Goal: Check status: Check status

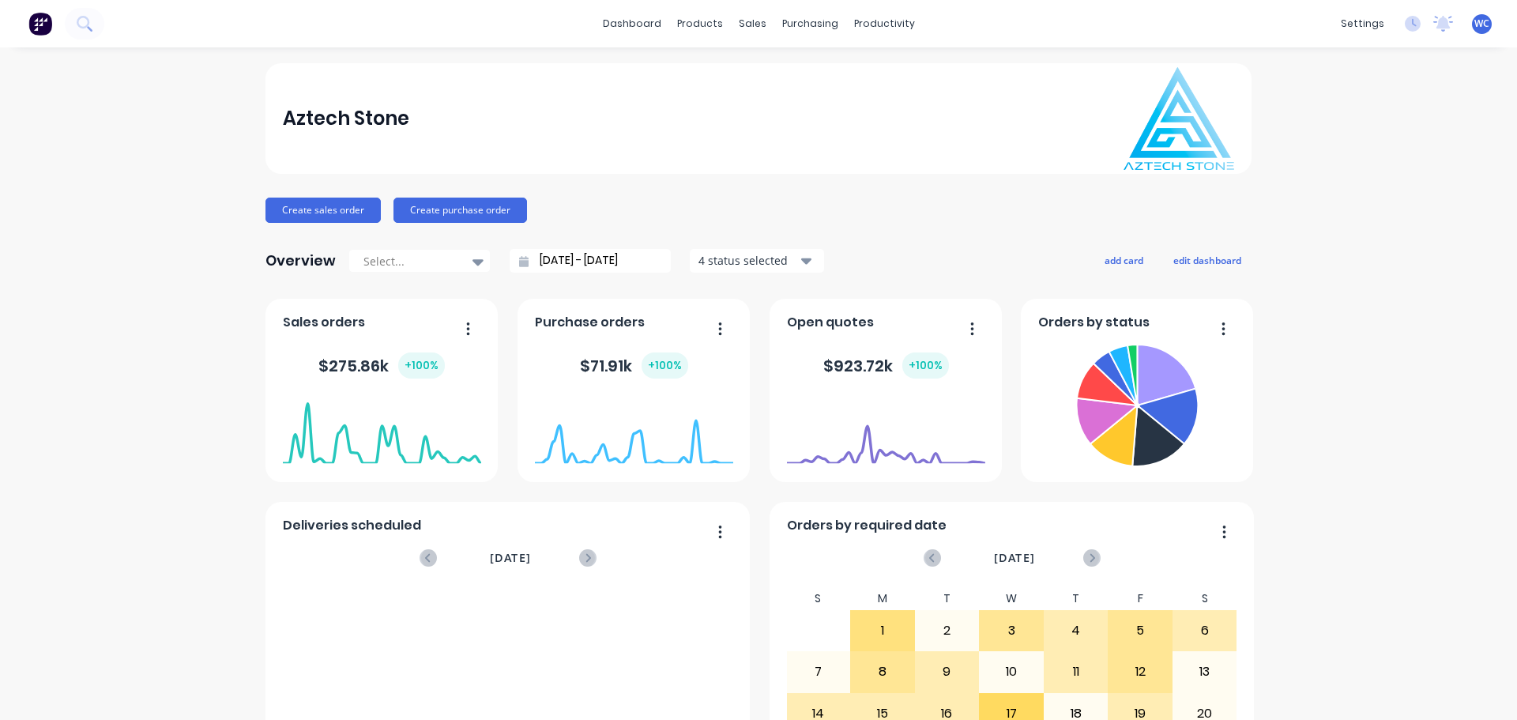
click at [711, 326] on button "button" at bounding box center [714, 330] width 33 height 25
click at [640, 433] on div "Export to Excel Format" at bounding box center [656, 432] width 122 height 23
click at [825, 69] on div "Purchase Orders" at bounding box center [855, 76] width 84 height 14
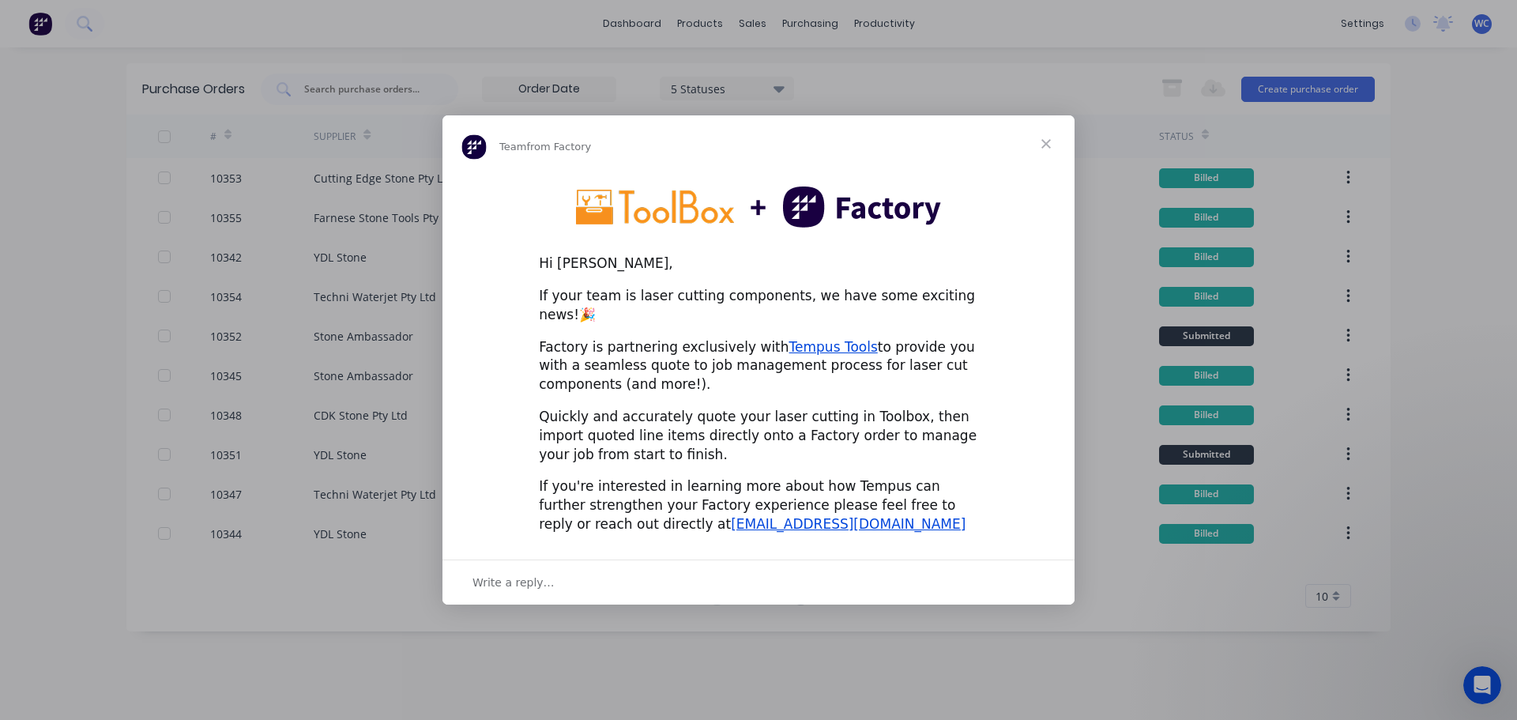
click at [1052, 151] on span "Close" at bounding box center [1046, 143] width 57 height 57
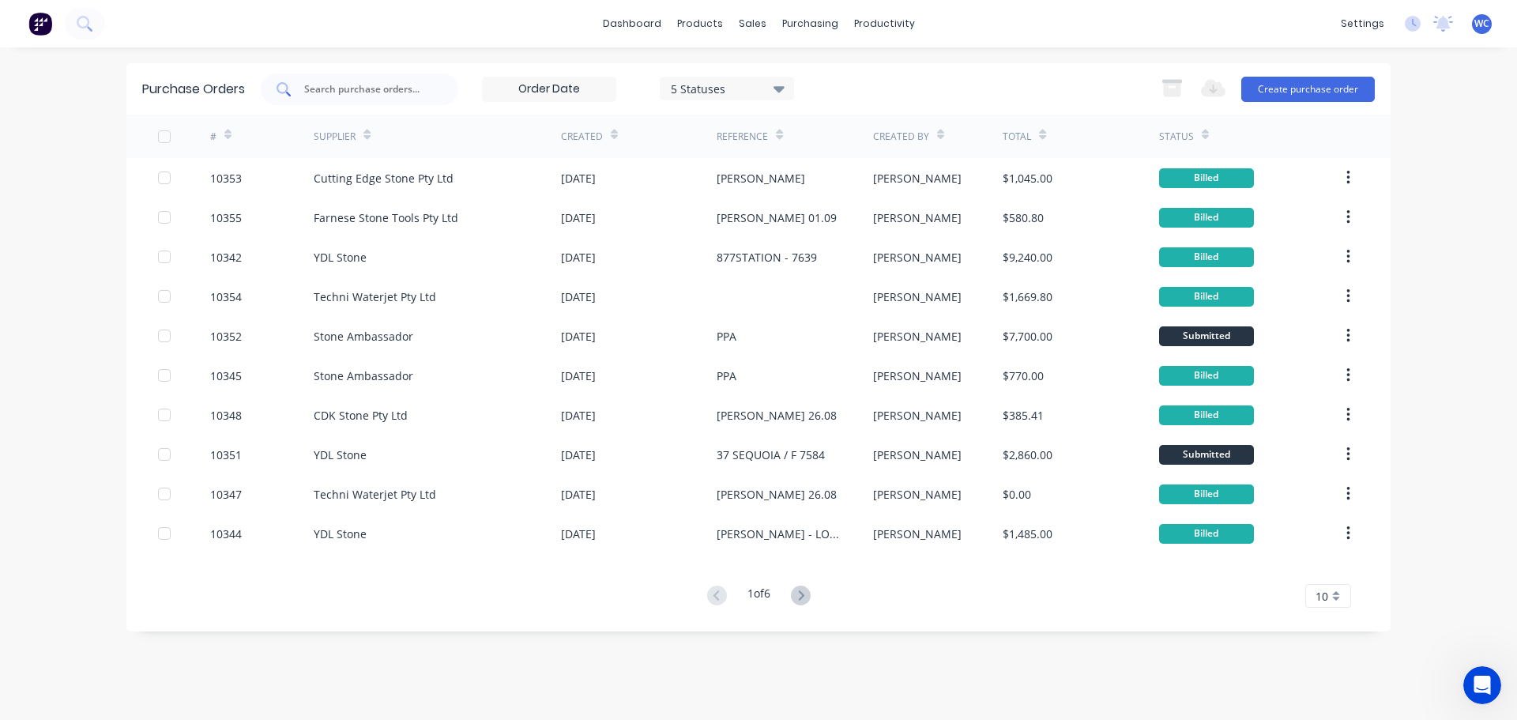
click at [350, 91] on input "text" at bounding box center [368, 89] width 131 height 16
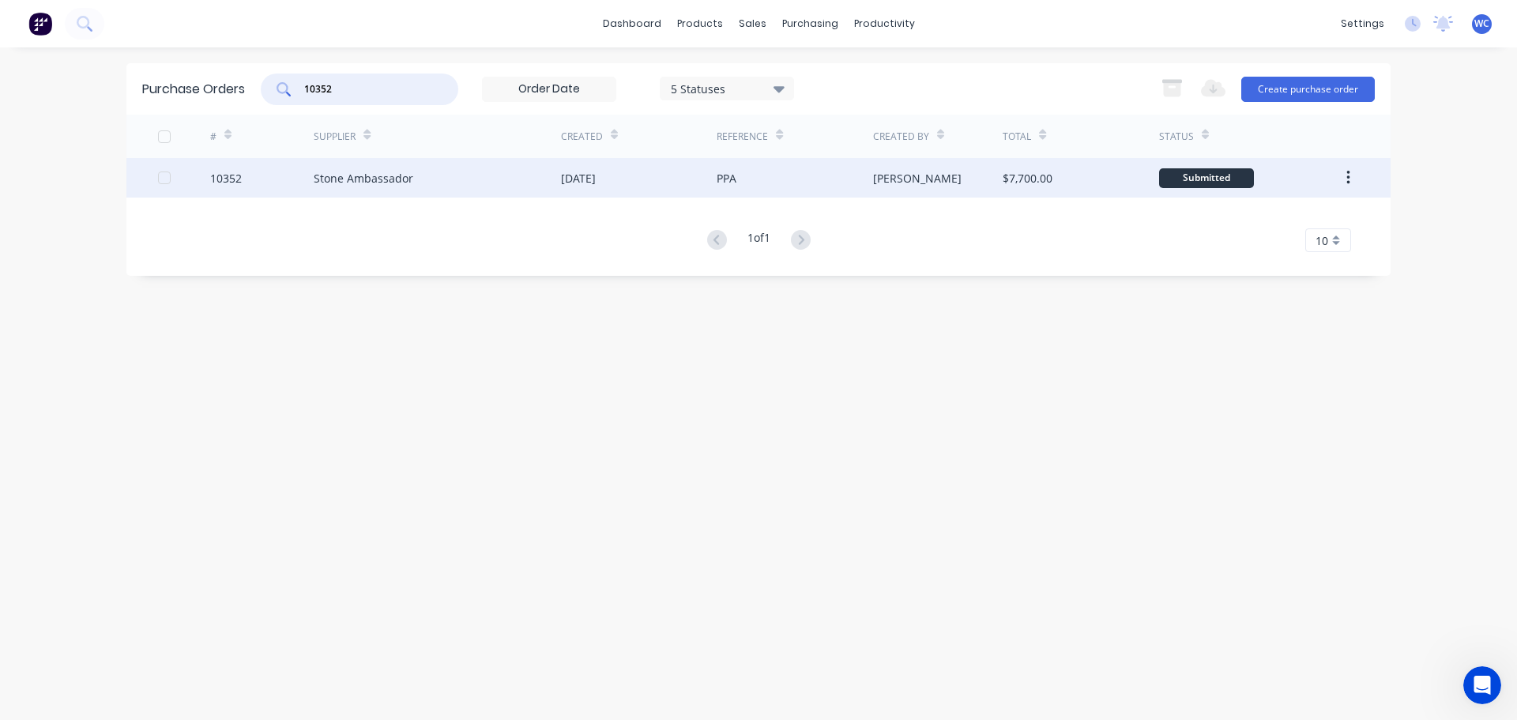
type input "10352"
click at [417, 178] on div "Stone Ambassador" at bounding box center [437, 178] width 247 height 40
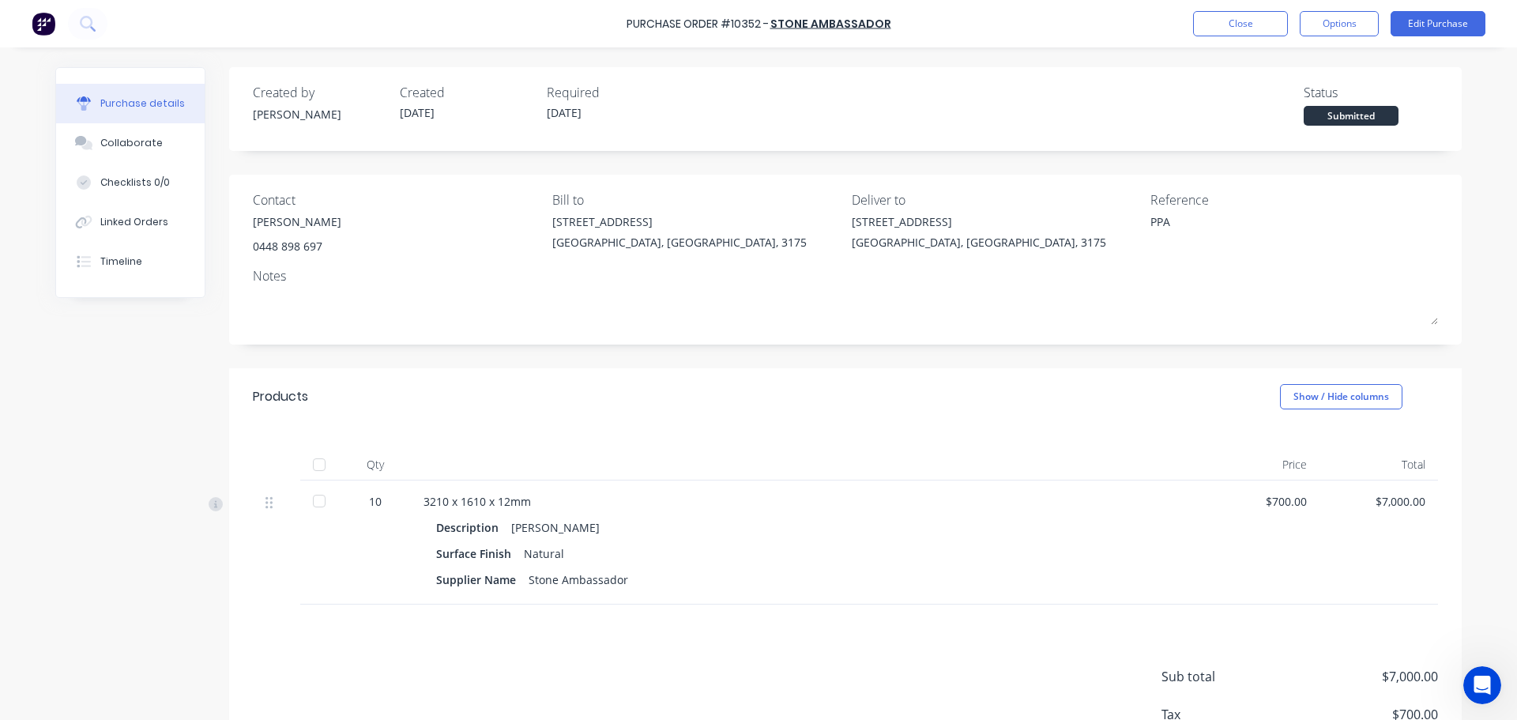
type textarea "x"
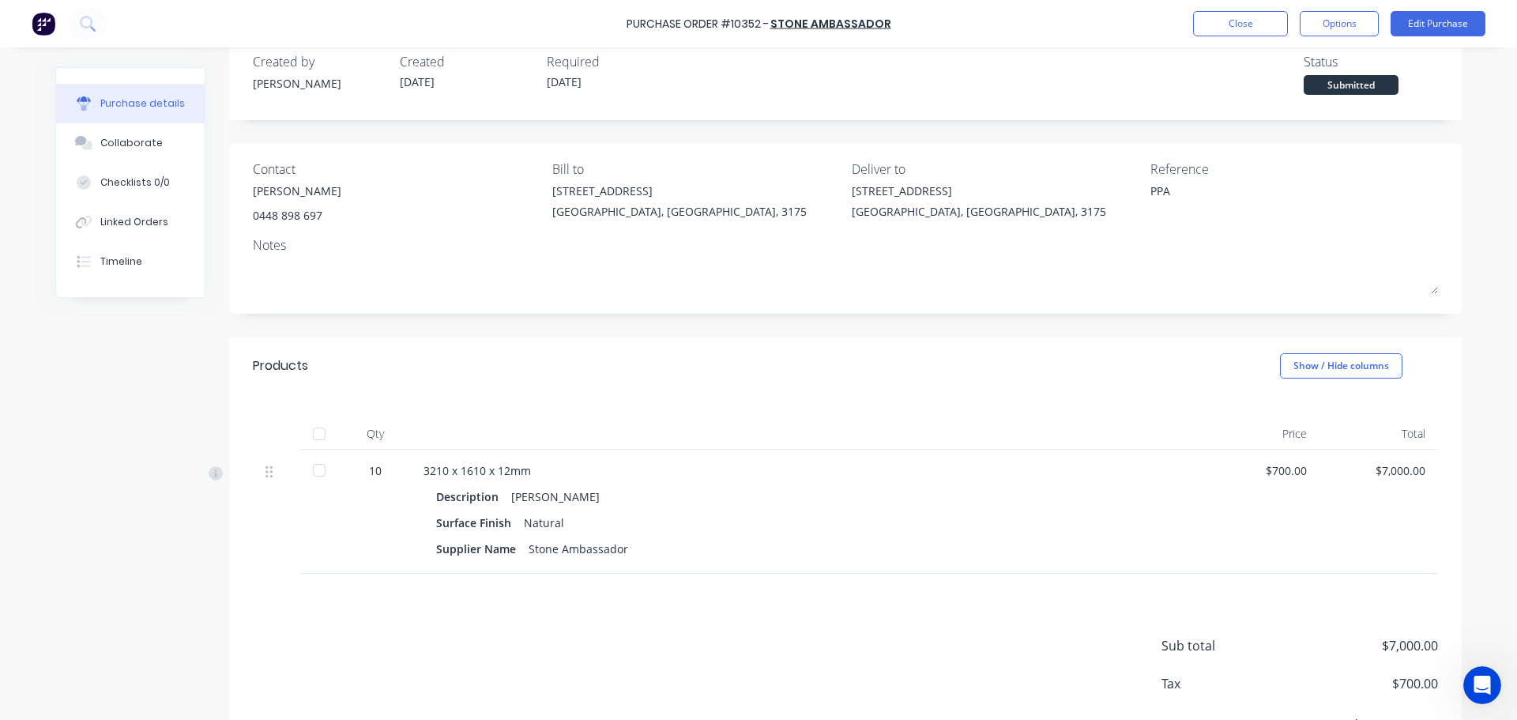
scroll to position [110, 0]
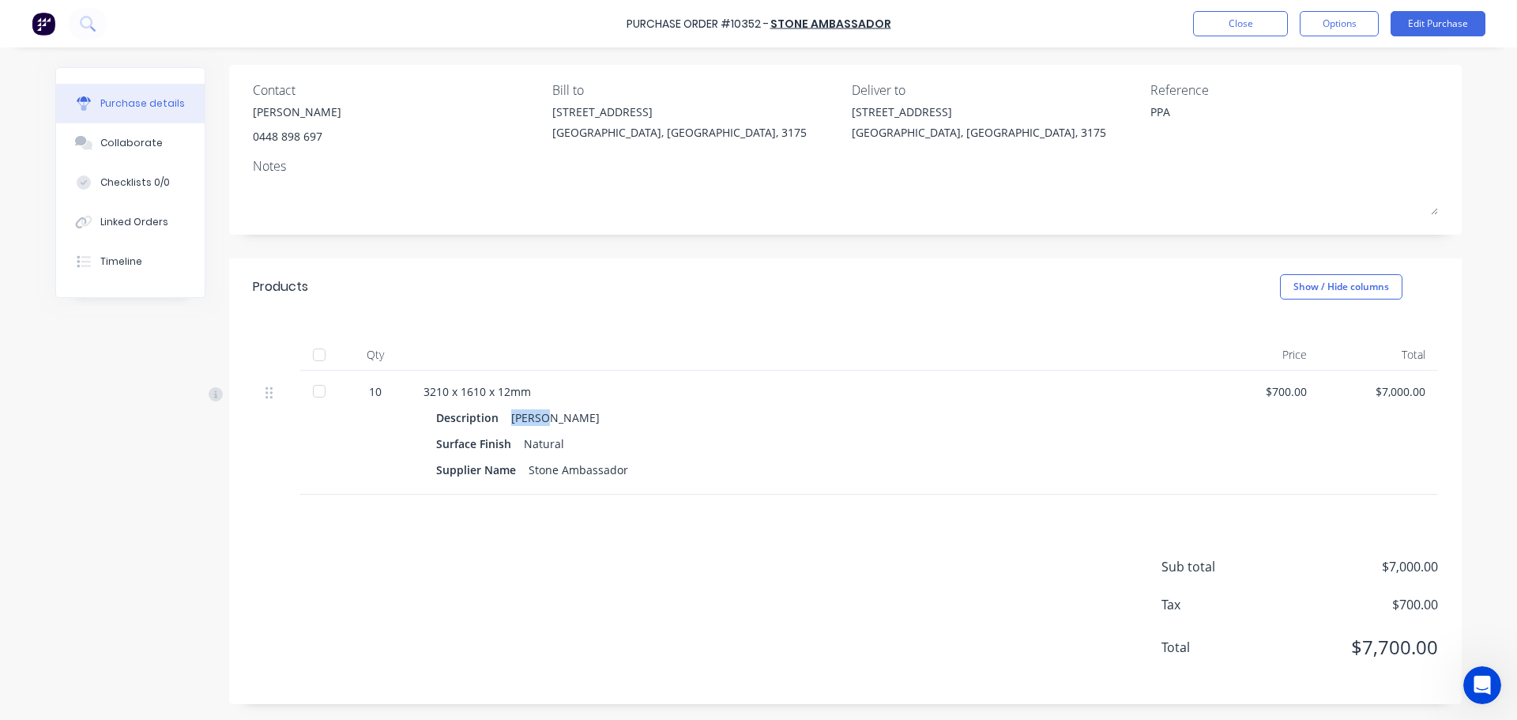
drag, startPoint x: 507, startPoint y: 417, endPoint x: 548, endPoint y: 417, distance: 41.9
click at [548, 417] on div "Description [PERSON_NAME]" at bounding box center [806, 417] width 740 height 23
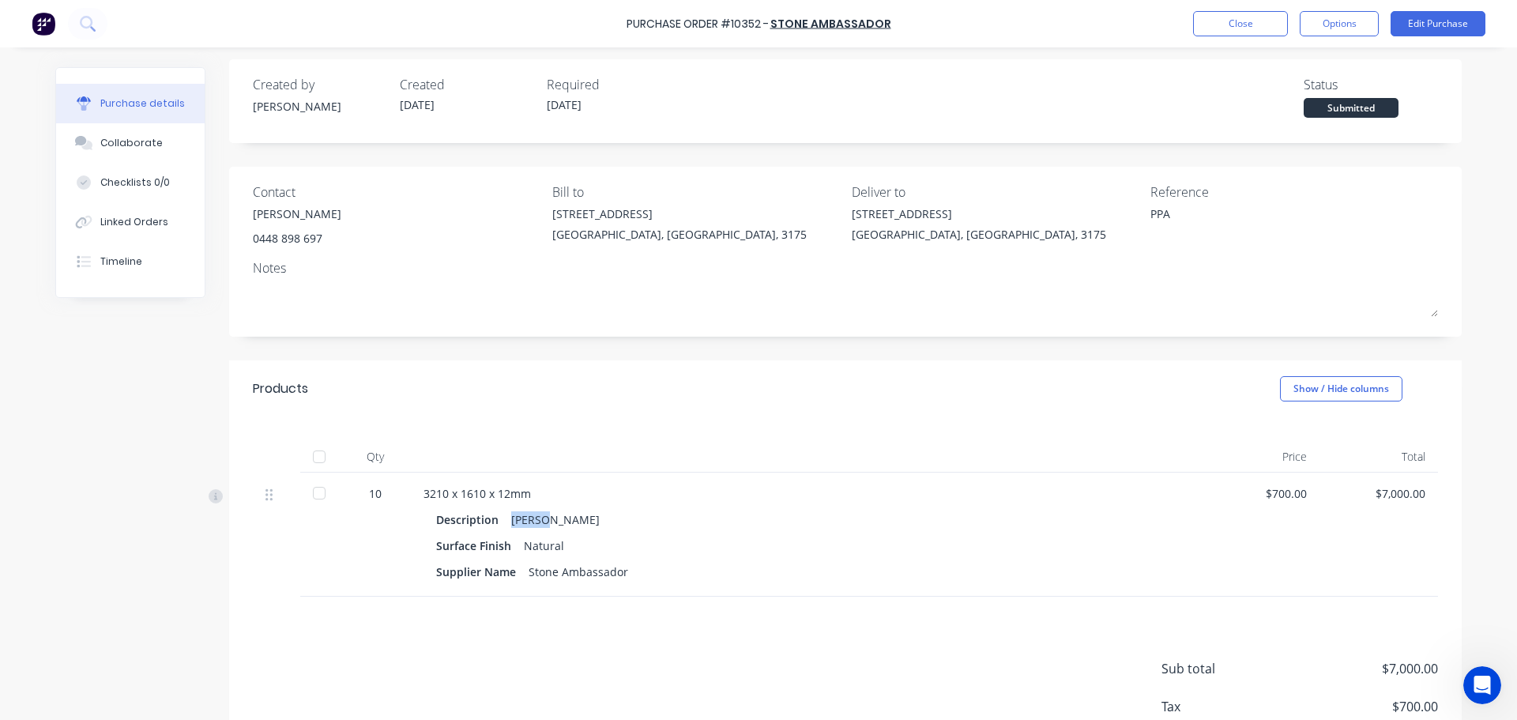
scroll to position [0, 0]
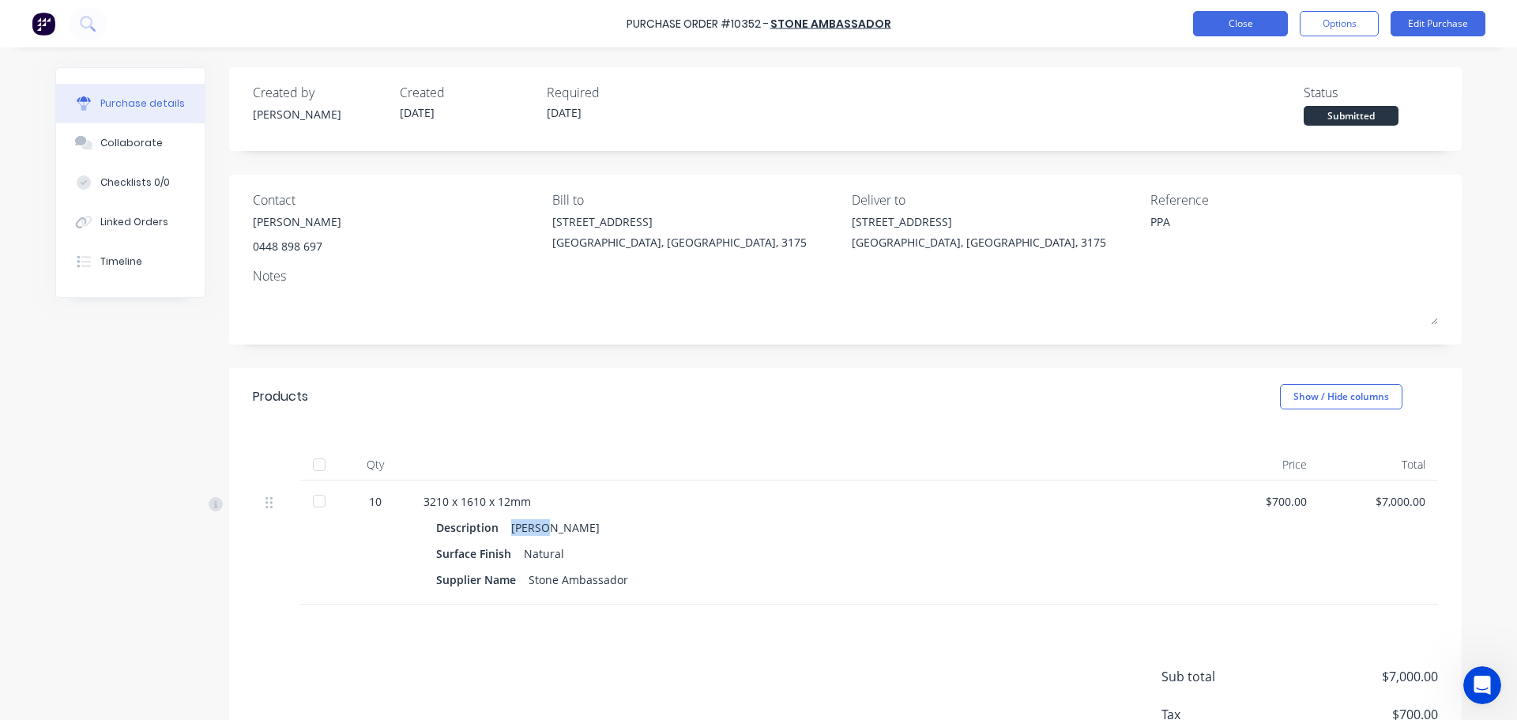
click at [1256, 25] on button "Close" at bounding box center [1240, 23] width 95 height 25
